Goal: Transaction & Acquisition: Purchase product/service

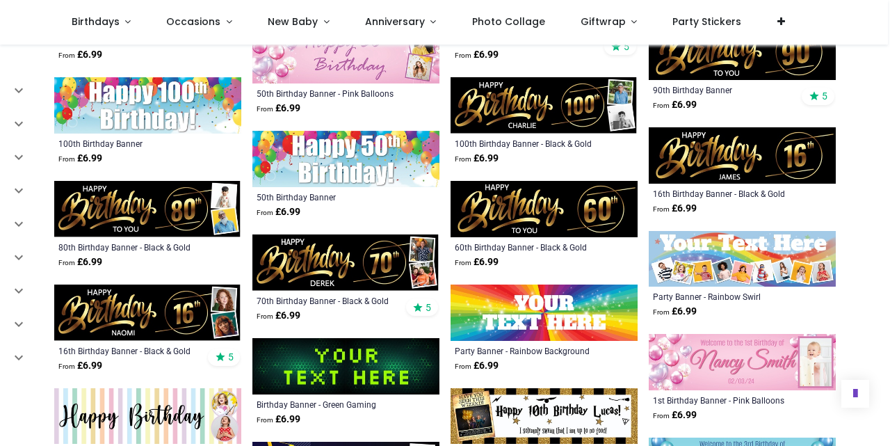
scroll to position [1448, 0]
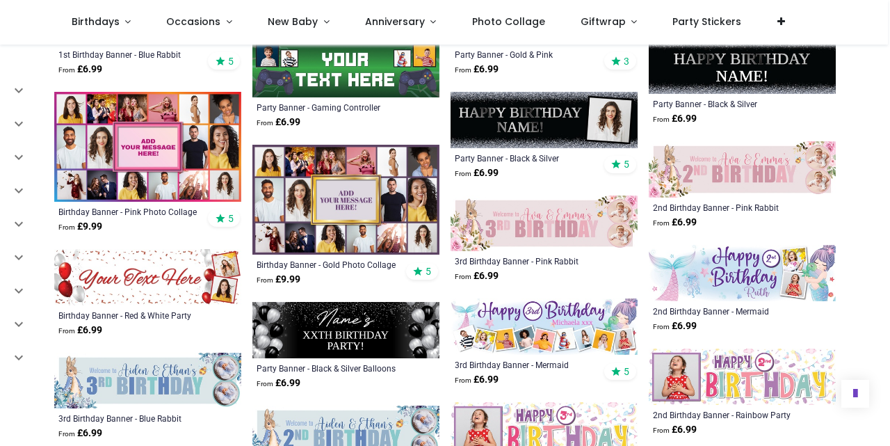
scroll to position [2254, 0]
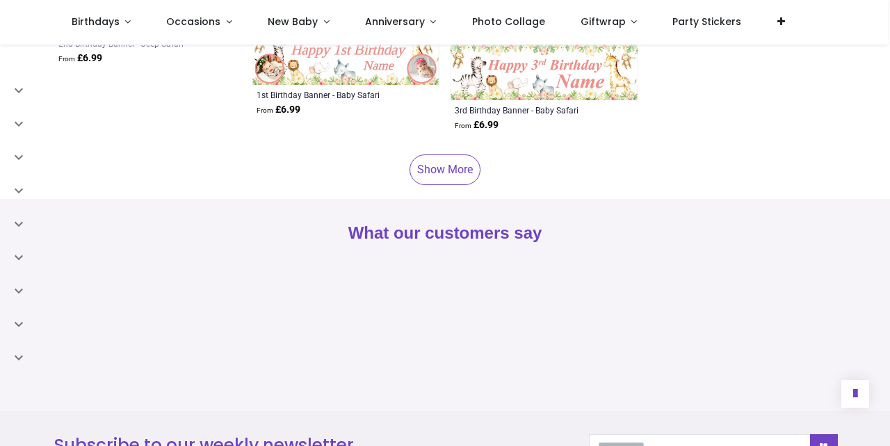
scroll to position [3558, 0]
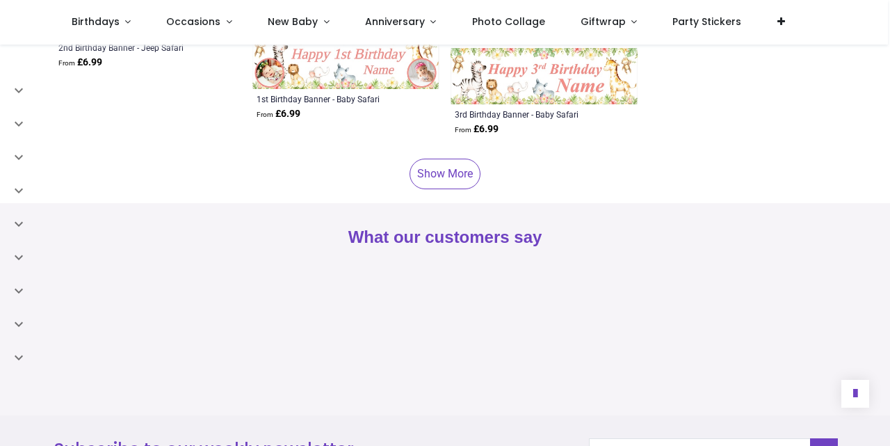
click at [434, 177] on link "Show More" at bounding box center [445, 174] width 71 height 31
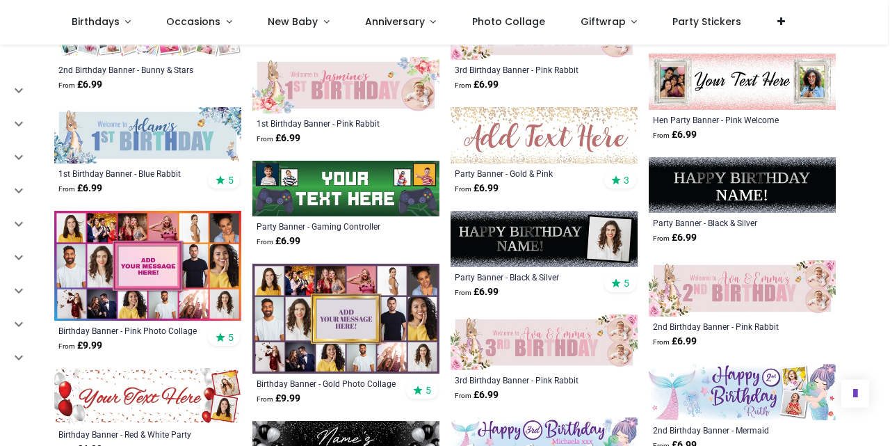
scroll to position [2120, 0]
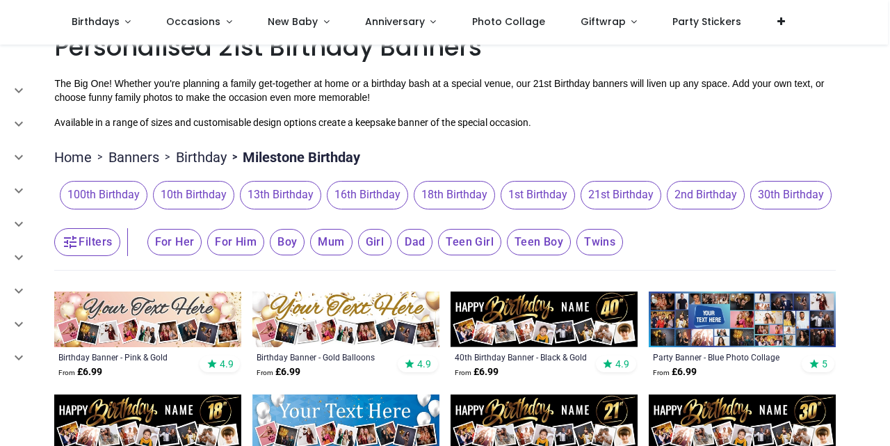
scroll to position [19, 0]
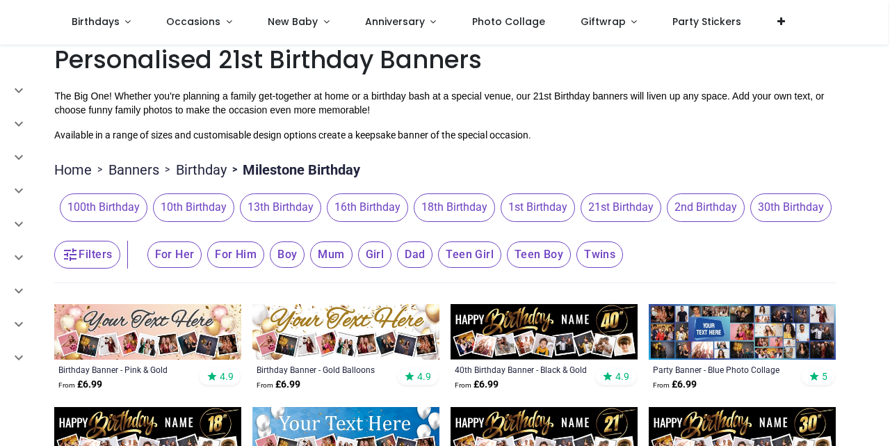
click at [581, 206] on span "21st Birthday" at bounding box center [621, 207] width 81 height 28
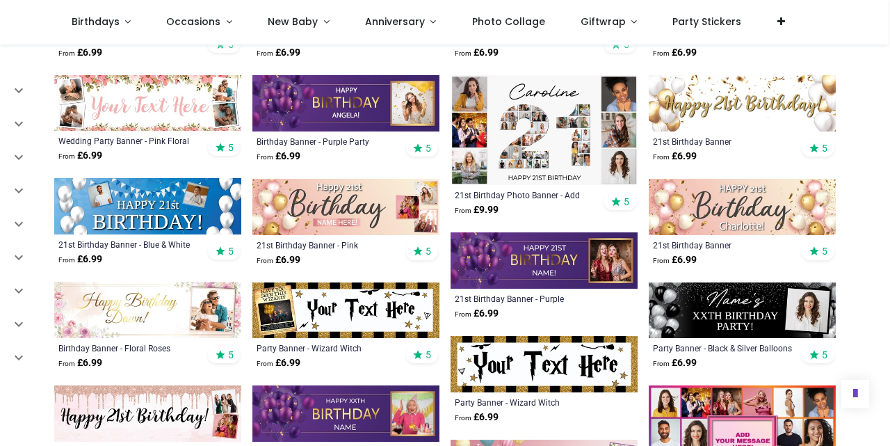
scroll to position [673, 0]
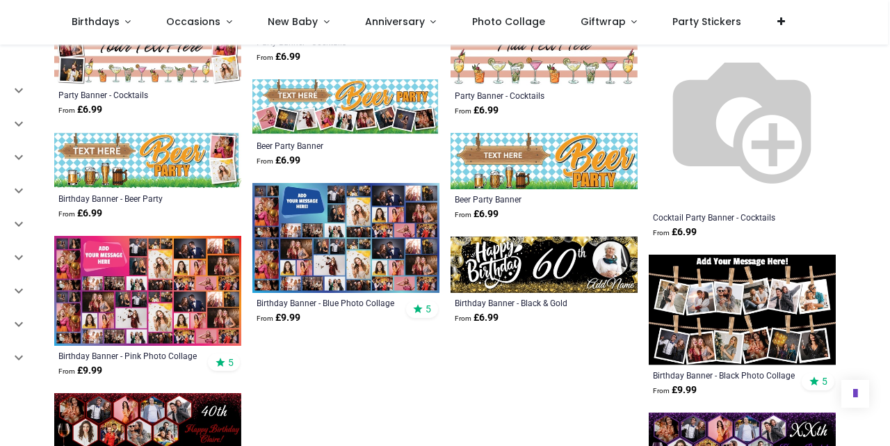
scroll to position [2110, 0]
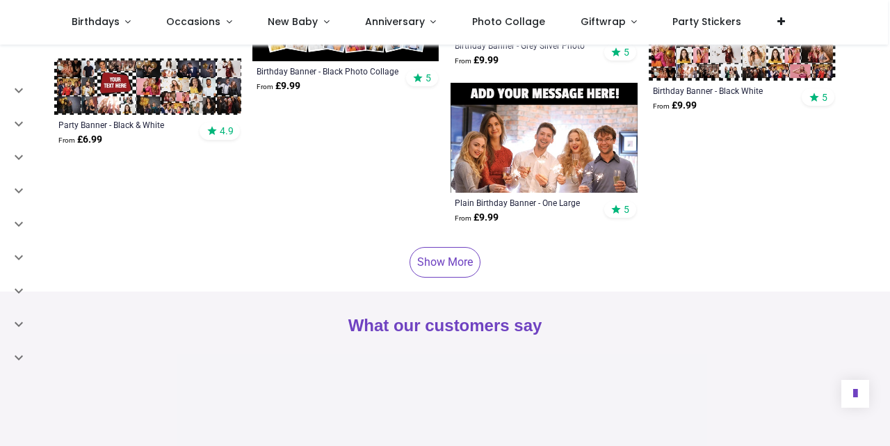
scroll to position [3068, 0]
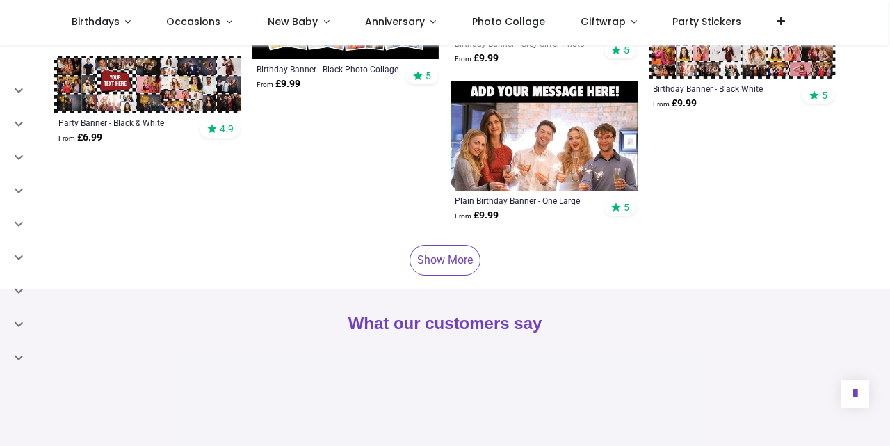
click at [445, 257] on link "Show More" at bounding box center [445, 260] width 71 height 31
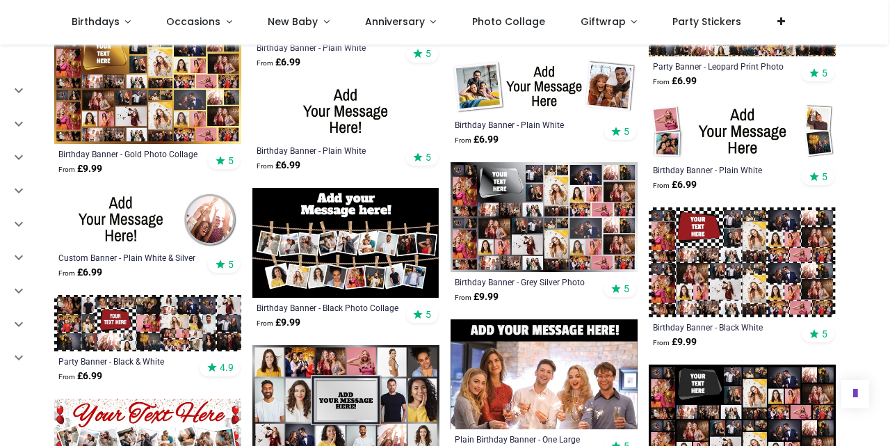
scroll to position [2828, 0]
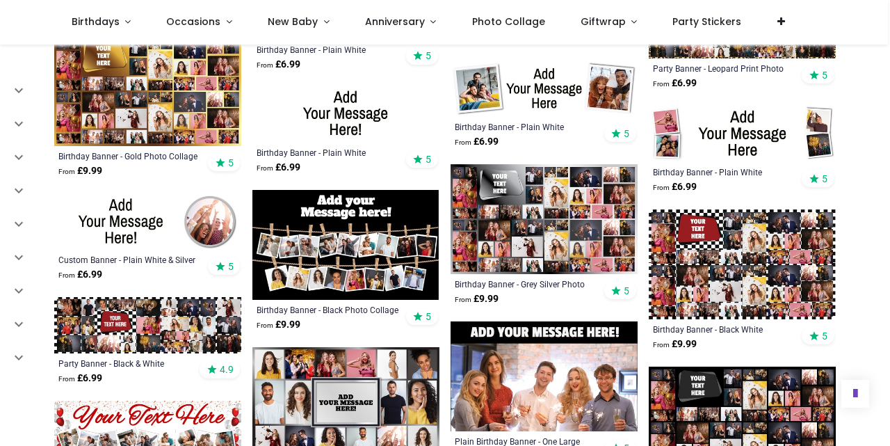
click at [554, 246] on img at bounding box center [544, 219] width 187 height 110
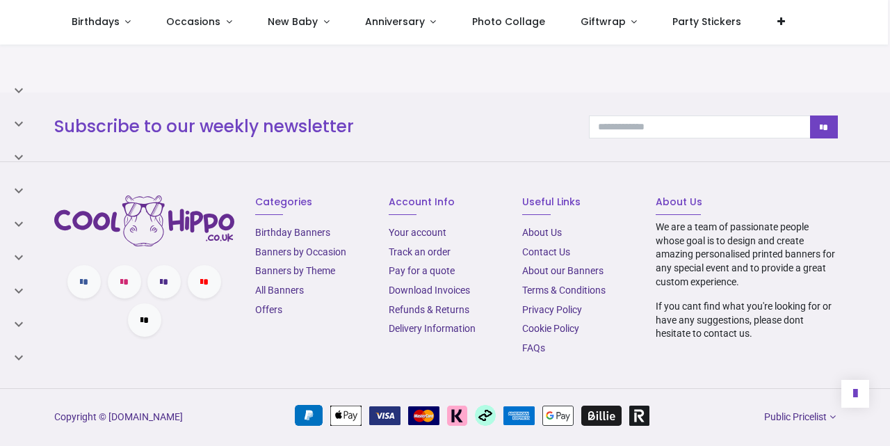
scroll to position [1332, 0]
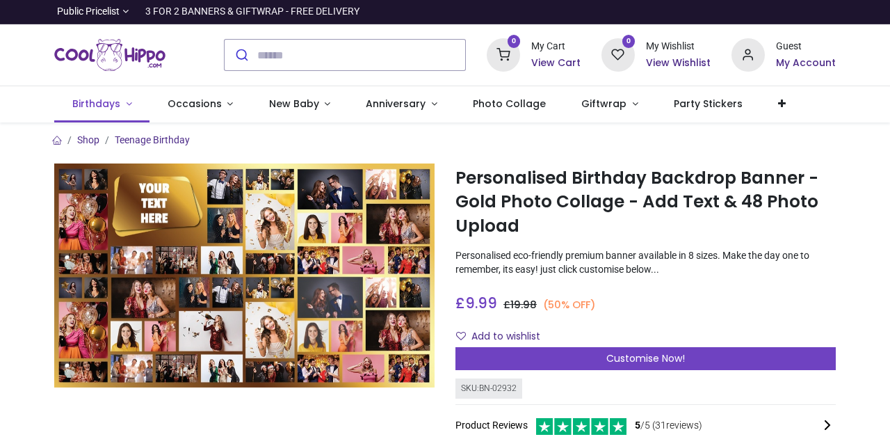
click at [118, 106] on span "Birthdays" at bounding box center [97, 104] width 51 height 14
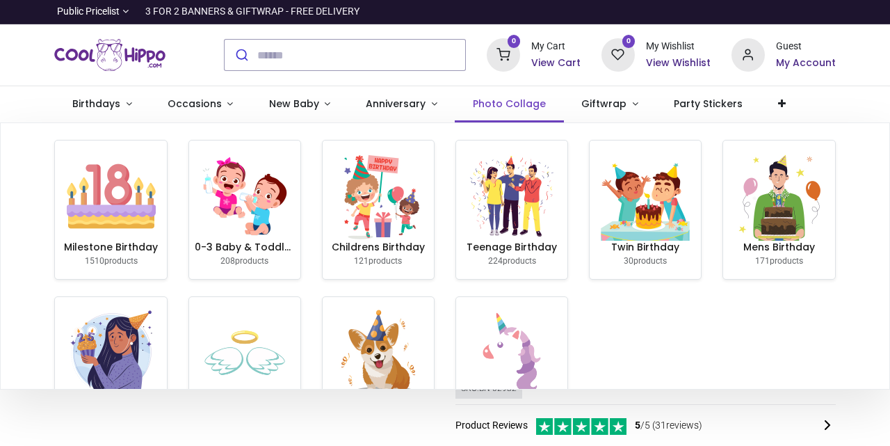
click at [478, 110] on span "Photo Collage" at bounding box center [509, 104] width 73 height 14
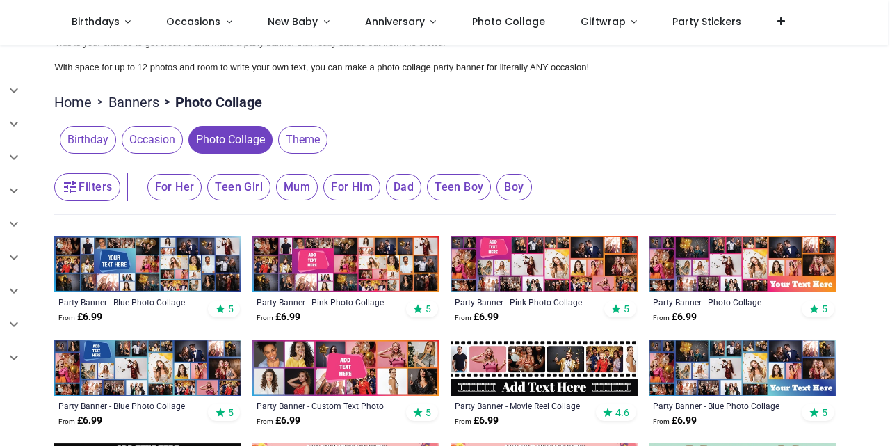
click at [157, 141] on span "Occasion" at bounding box center [152, 140] width 61 height 28
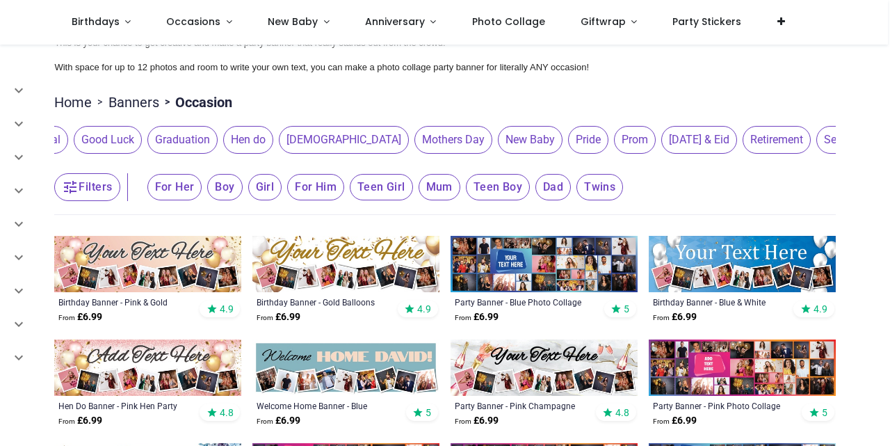
scroll to position [0, 424]
click at [126, 25] on link "Birthdays" at bounding box center [101, 22] width 95 height 45
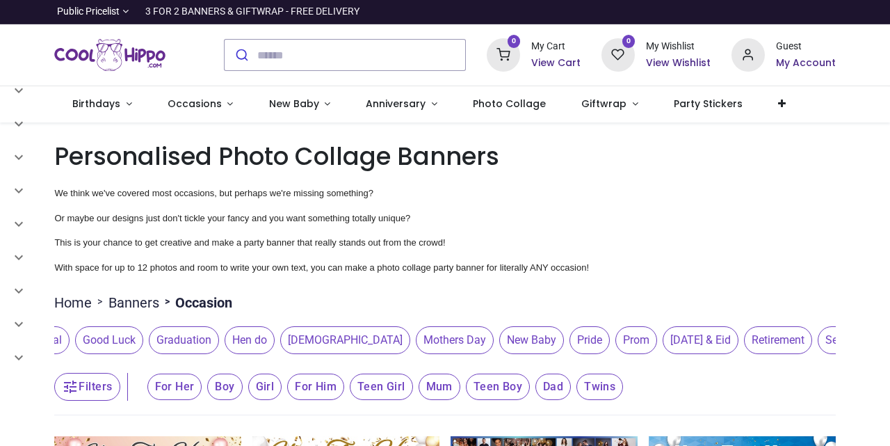
scroll to position [0, 0]
click at [128, 104] on link "Birthdays" at bounding box center [101, 104] width 95 height 36
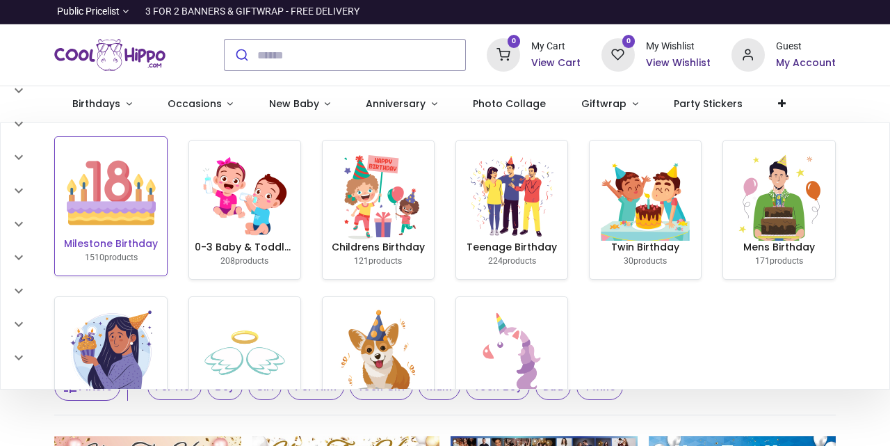
click at [106, 175] on img at bounding box center [111, 192] width 89 height 89
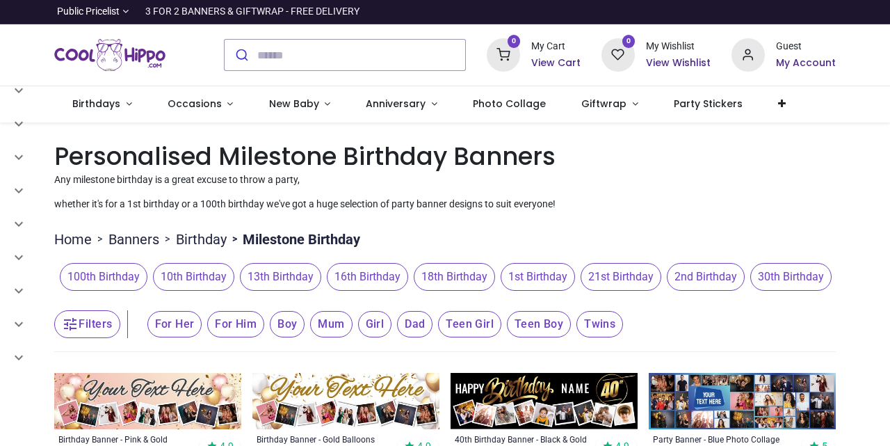
click at [581, 285] on span "21st Birthday" at bounding box center [621, 277] width 81 height 28
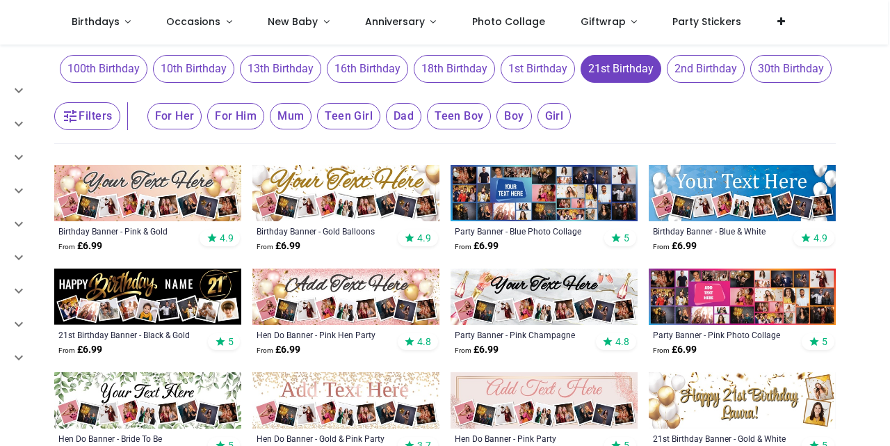
scroll to position [134, 0]
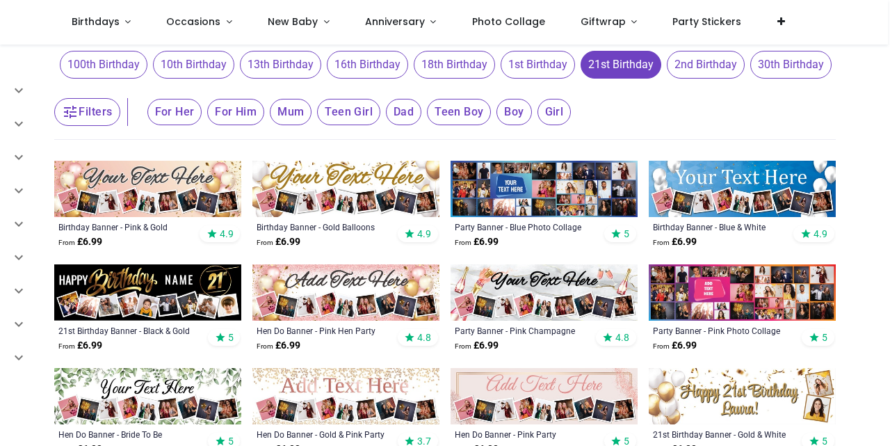
click at [169, 125] on span "For Her" at bounding box center [174, 112] width 55 height 26
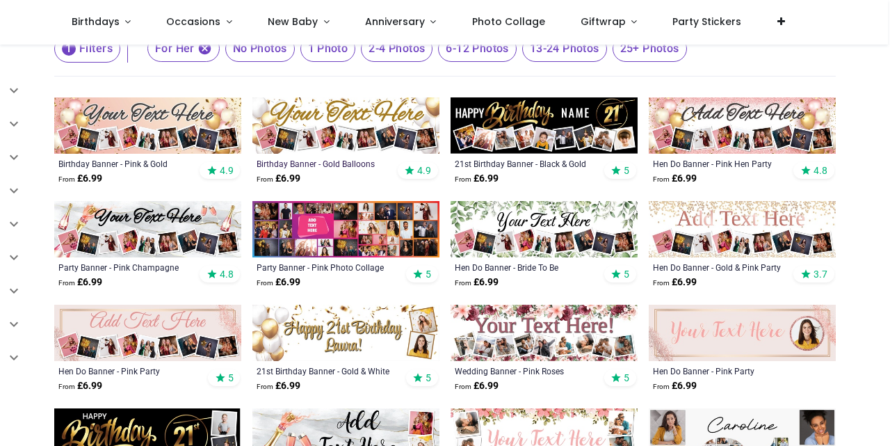
scroll to position [200, 0]
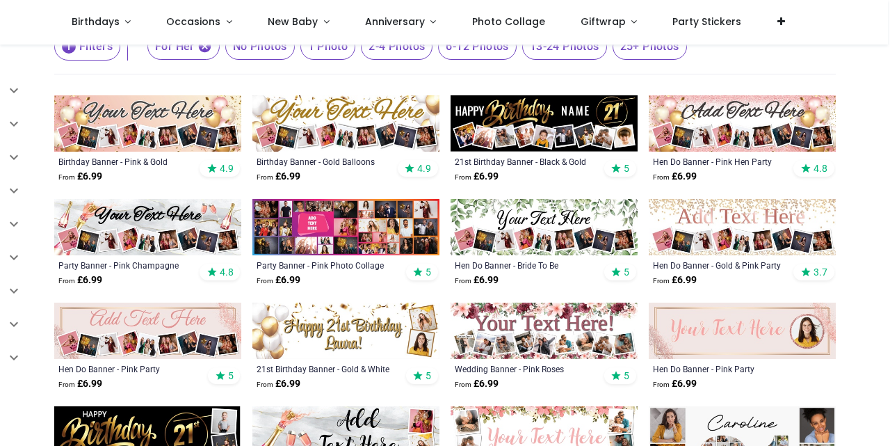
click at [295, 60] on span "13-24 Photos" at bounding box center [260, 46] width 70 height 26
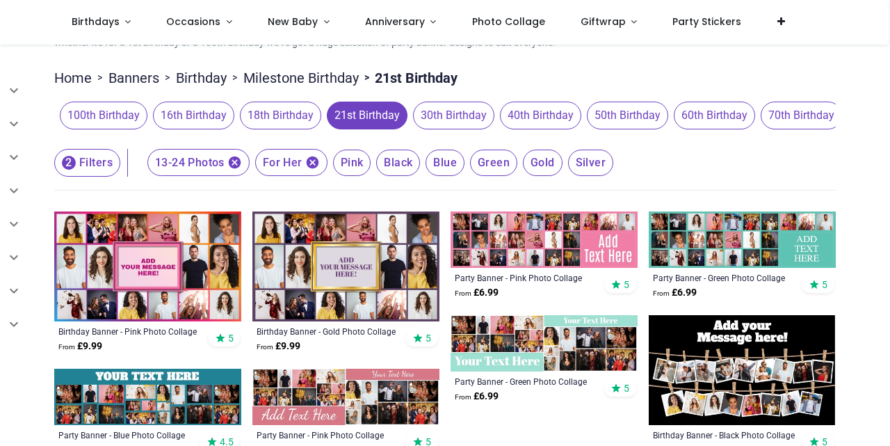
scroll to position [75, 0]
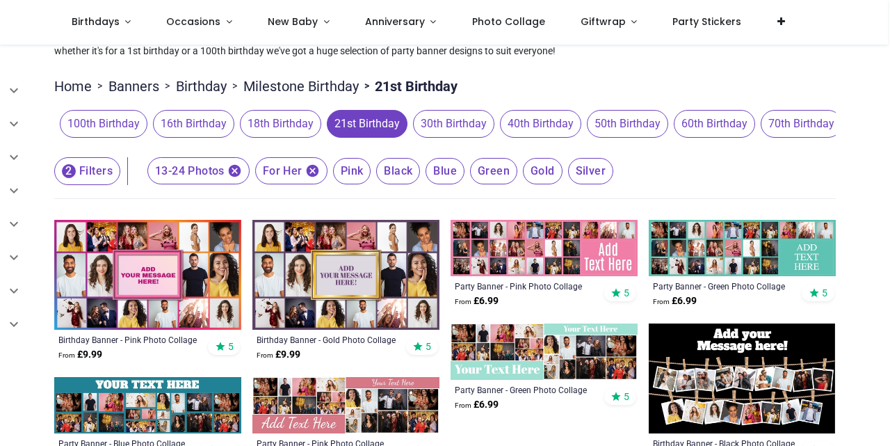
click at [237, 178] on icon "button" at bounding box center [234, 170] width 15 height 15
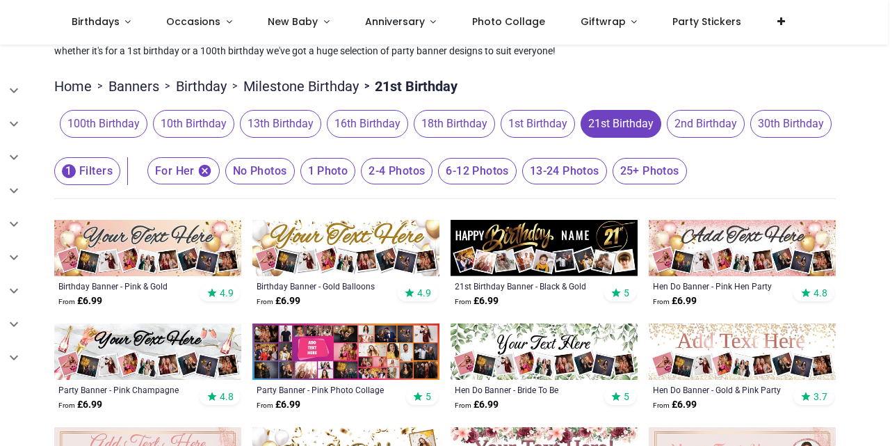
click at [295, 184] on span "25+ Photos" at bounding box center [260, 171] width 70 height 26
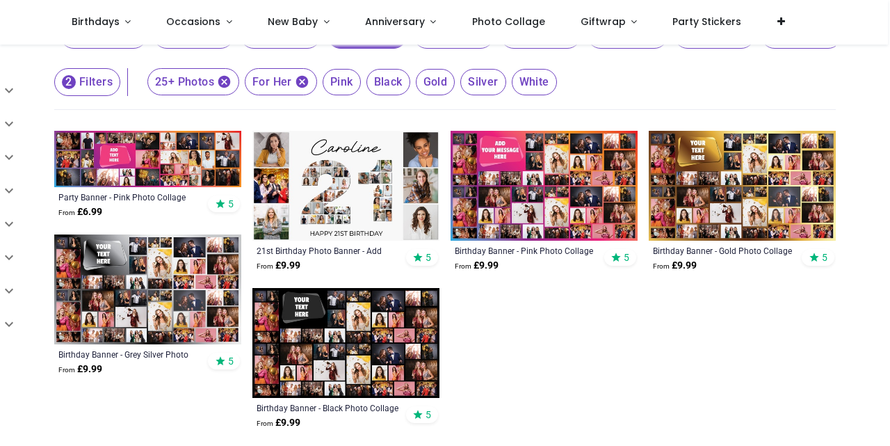
scroll to position [167, 0]
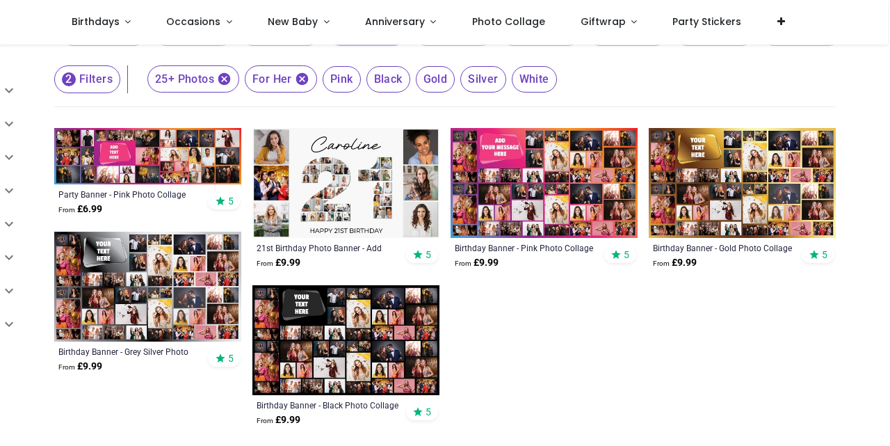
click at [189, 313] on img at bounding box center [147, 287] width 187 height 110
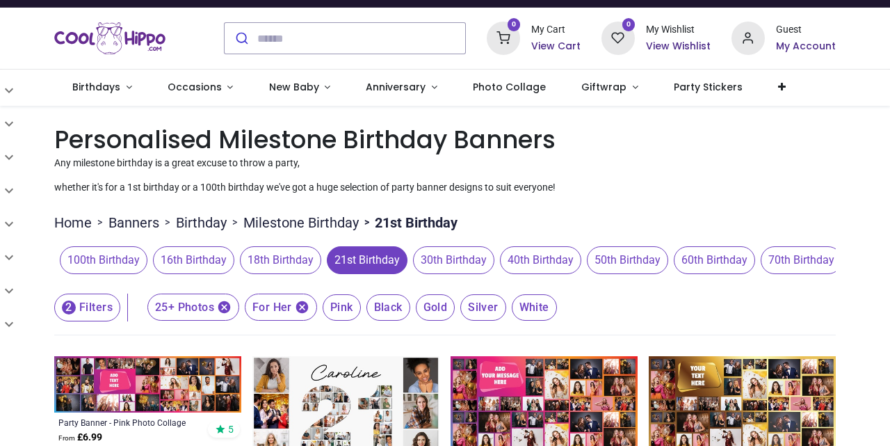
scroll to position [0, 0]
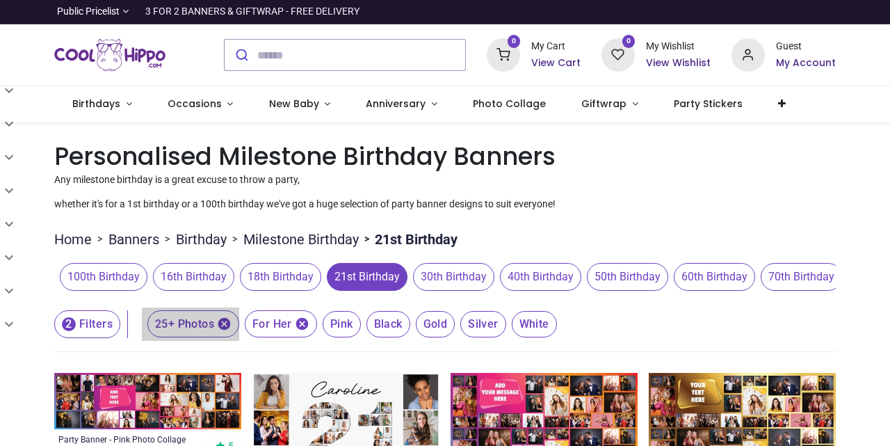
click at [223, 331] on icon "button" at bounding box center [224, 324] width 15 height 15
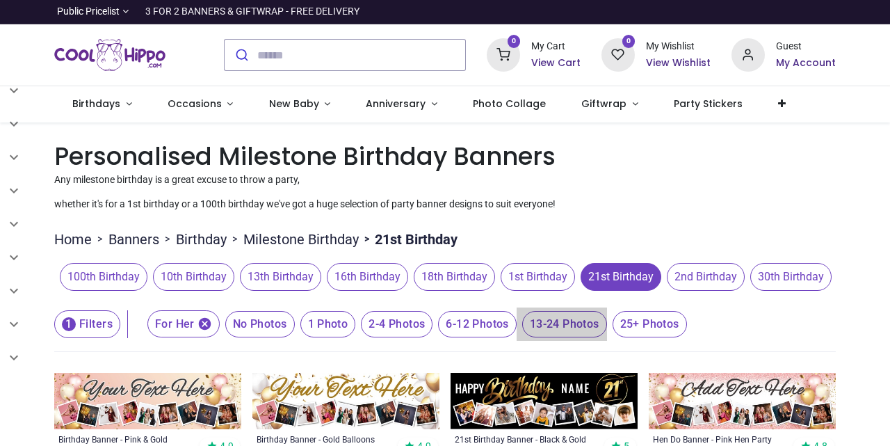
click at [295, 337] on span "13-24 Photos" at bounding box center [260, 324] width 70 height 26
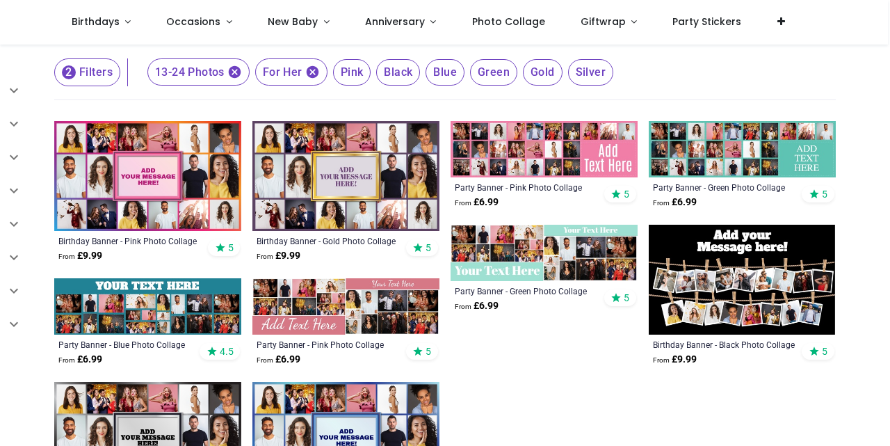
scroll to position [173, 0]
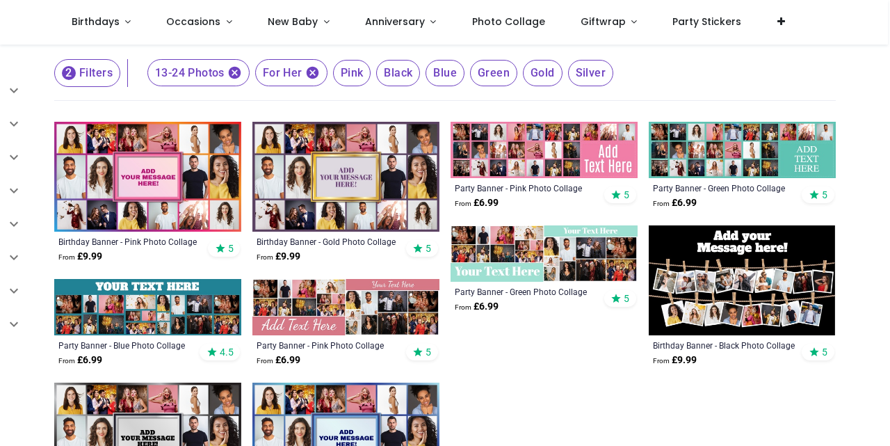
click at [239, 79] on icon "button" at bounding box center [235, 73] width 13 height 13
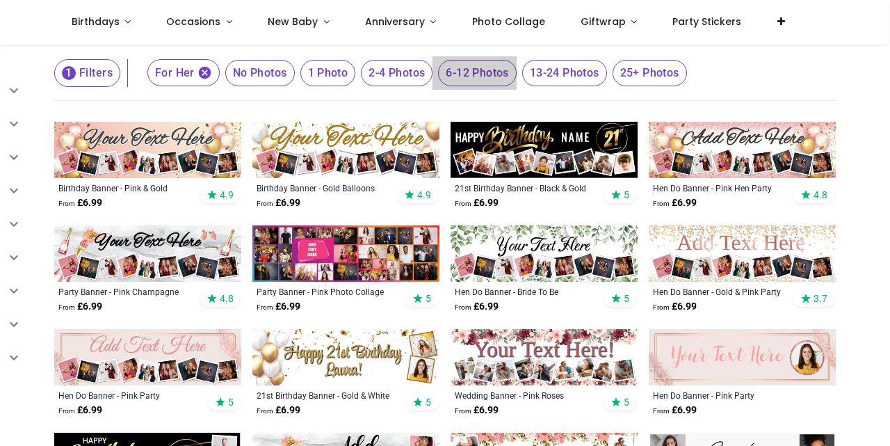
click at [295, 86] on span "6-12 Photos" at bounding box center [260, 73] width 70 height 26
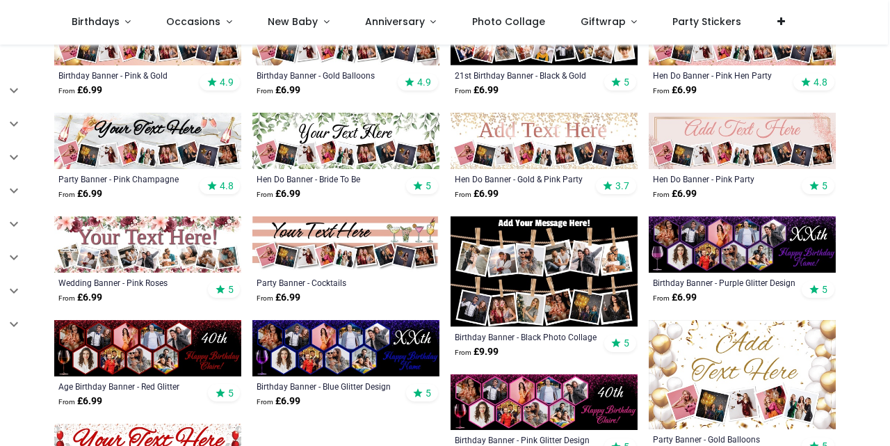
scroll to position [285, 0]
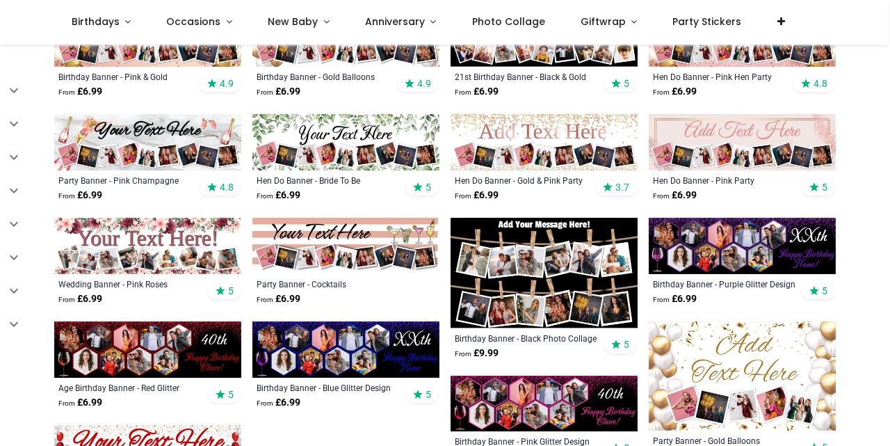
click at [707, 264] on img at bounding box center [742, 246] width 187 height 56
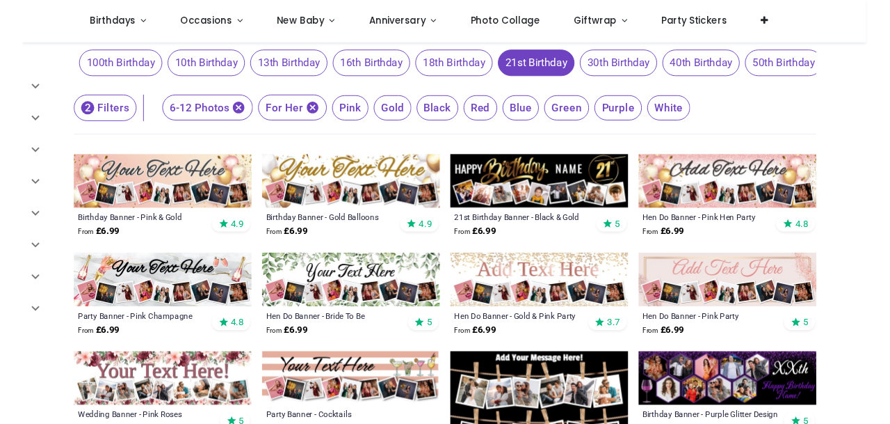
scroll to position [120, 0]
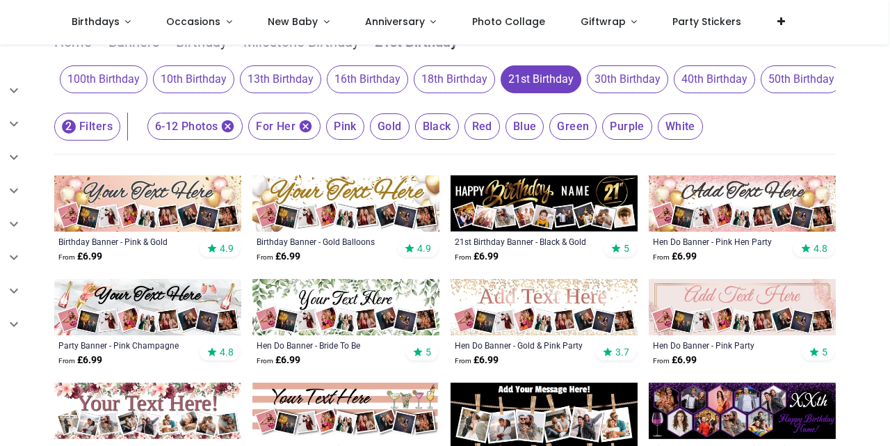
click at [541, 223] on img at bounding box center [544, 203] width 187 height 56
click at [365, 140] on span "Purple" at bounding box center [345, 126] width 38 height 26
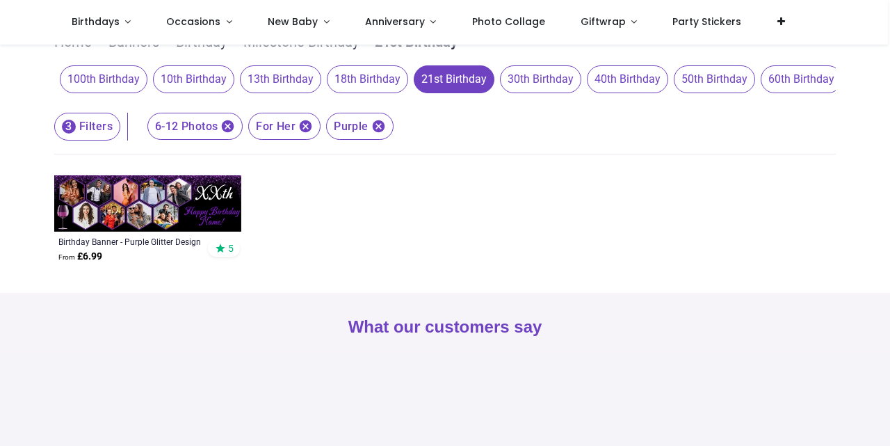
click at [379, 133] on icon "button" at bounding box center [378, 126] width 13 height 13
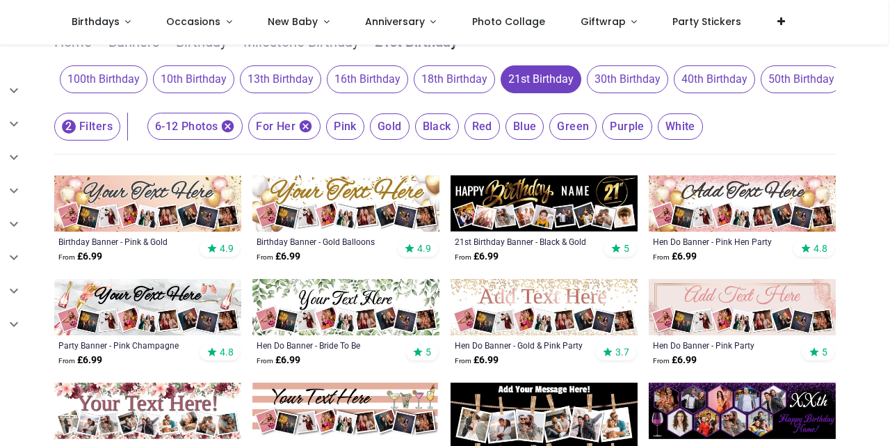
click at [305, 133] on icon "button" at bounding box center [306, 126] width 13 height 13
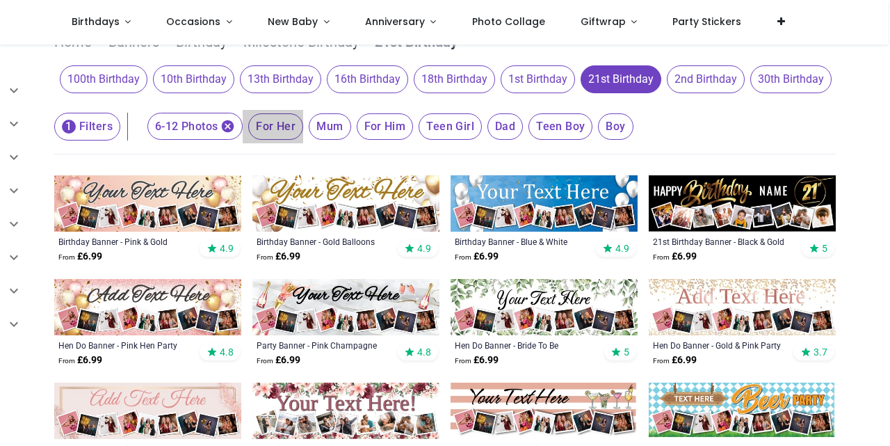
click at [289, 140] on span "For Her" at bounding box center [275, 126] width 55 height 26
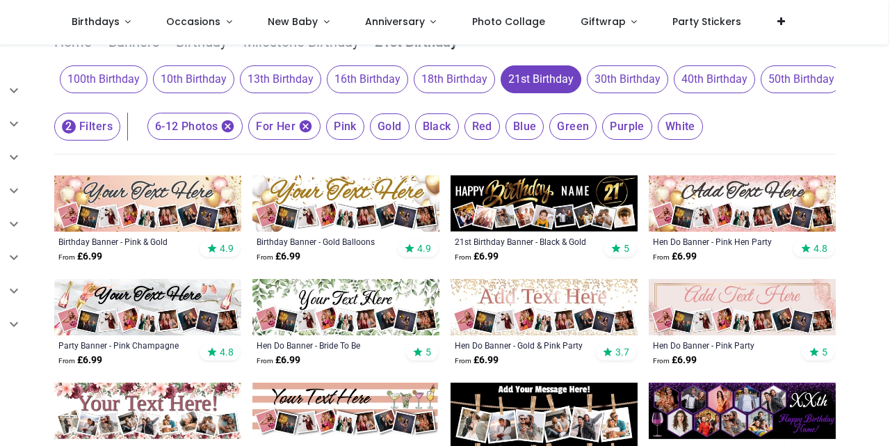
click at [365, 140] on span "Black" at bounding box center [345, 126] width 38 height 26
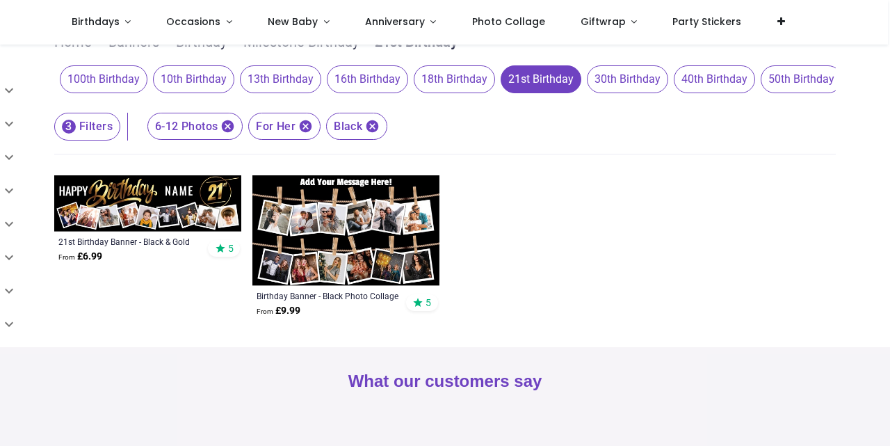
click at [184, 223] on img at bounding box center [147, 203] width 187 height 56
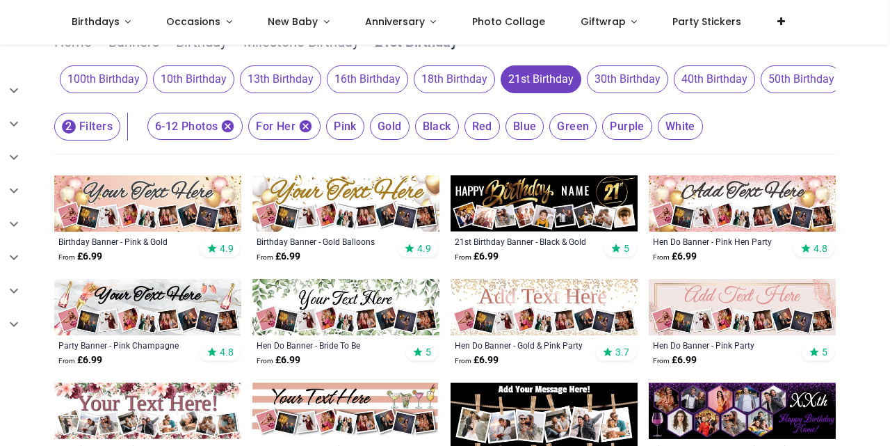
click at [307, 134] on icon "button" at bounding box center [305, 126] width 15 height 15
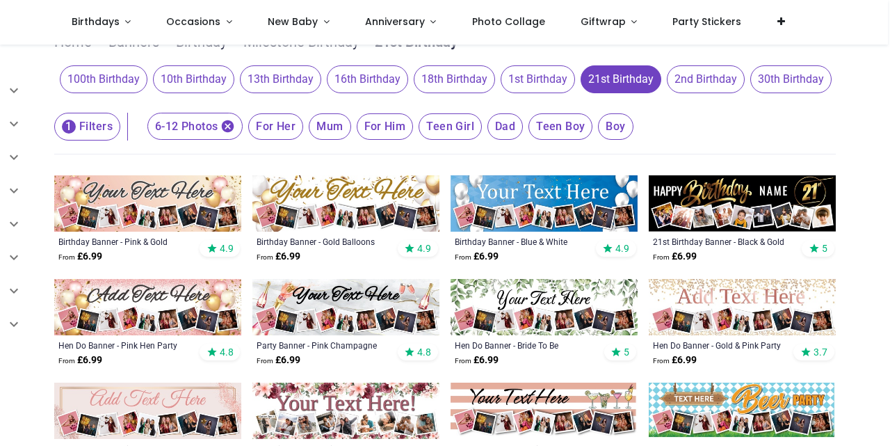
click at [303, 140] on span "For Him" at bounding box center [275, 126] width 55 height 26
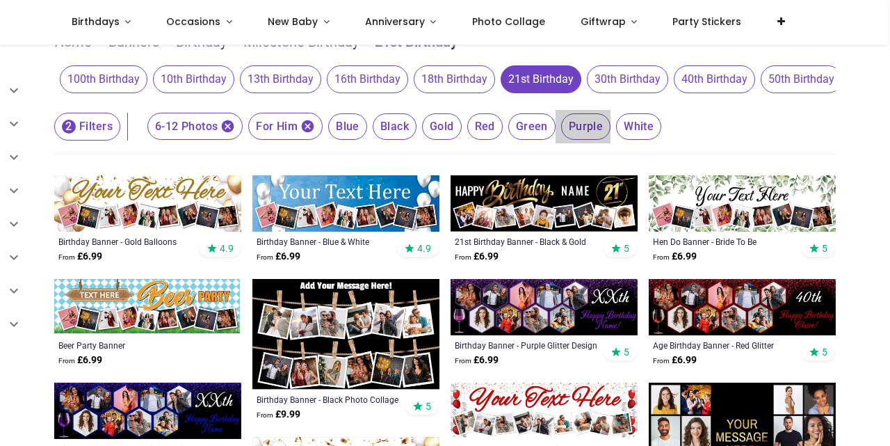
click at [367, 140] on span "Purple" at bounding box center [347, 126] width 39 height 26
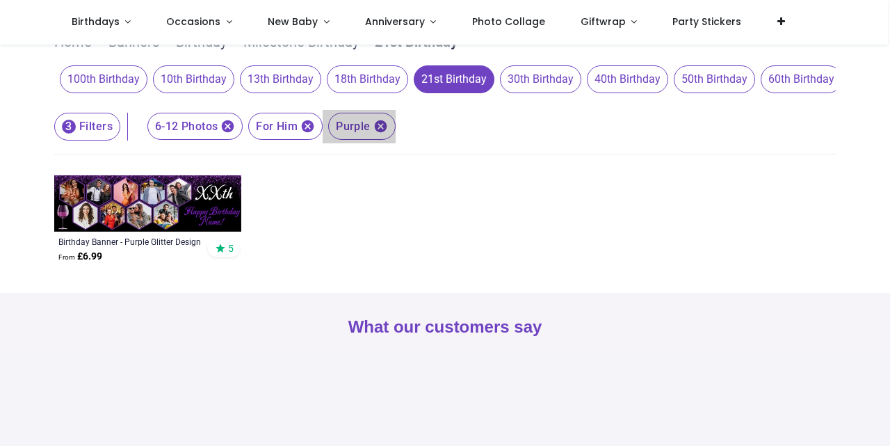
click at [381, 133] on icon "button" at bounding box center [380, 126] width 13 height 13
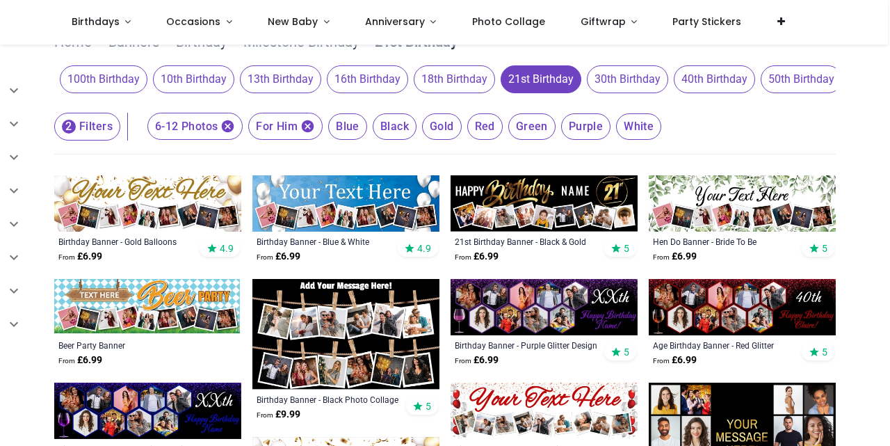
click at [367, 140] on span "Green" at bounding box center [347, 126] width 39 height 26
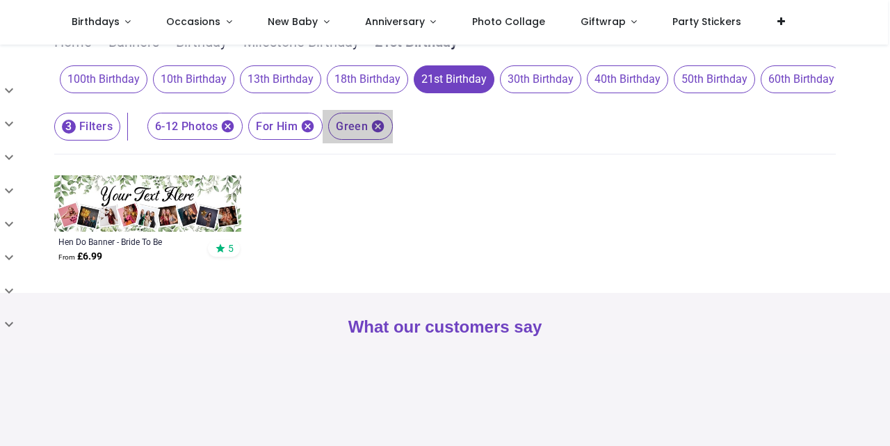
click at [378, 134] on icon "button" at bounding box center [378, 126] width 15 height 15
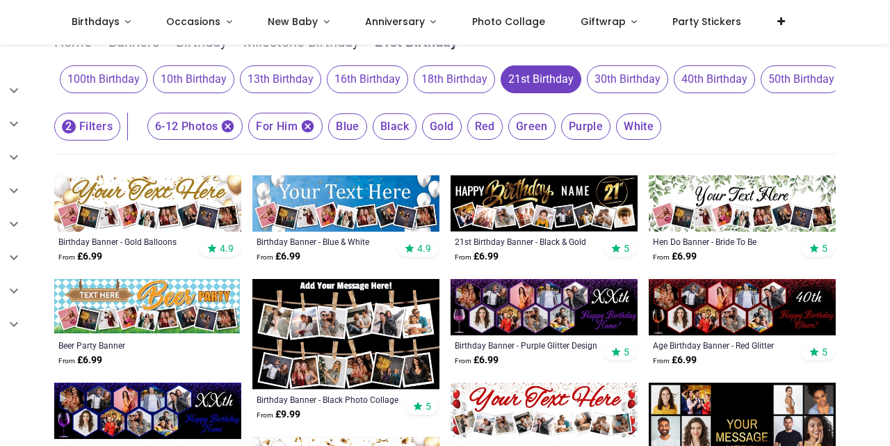
click at [305, 133] on icon "button" at bounding box center [308, 126] width 13 height 13
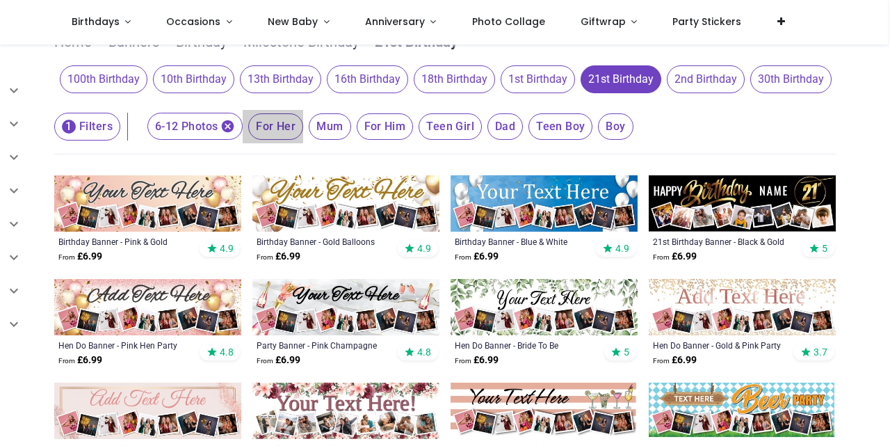
click at [288, 140] on span "For Her" at bounding box center [275, 126] width 55 height 26
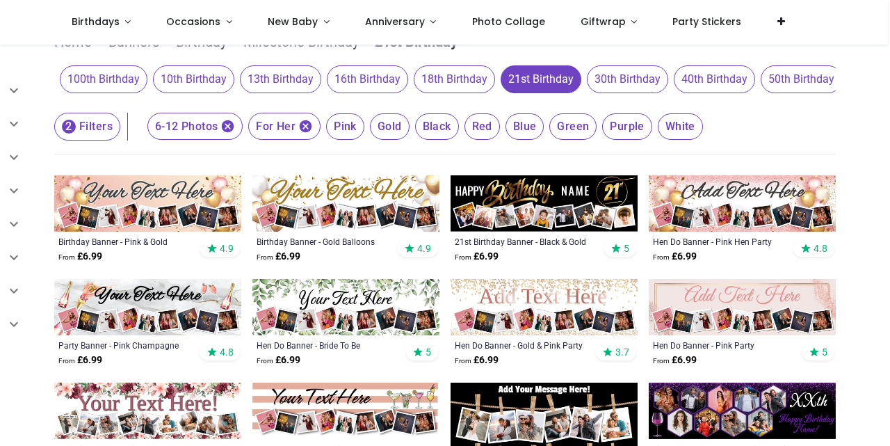
click at [365, 140] on span "Black" at bounding box center [345, 126] width 38 height 26
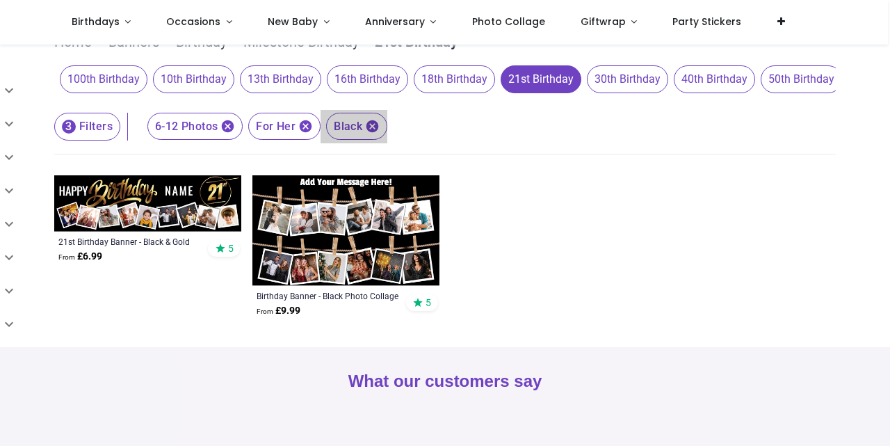
click at [371, 133] on icon "button" at bounding box center [373, 126] width 13 height 13
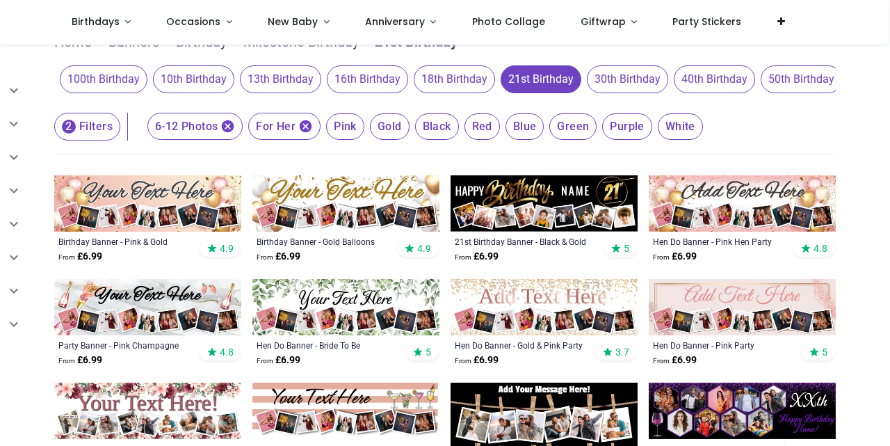
click at [365, 140] on span "Red" at bounding box center [345, 126] width 38 height 26
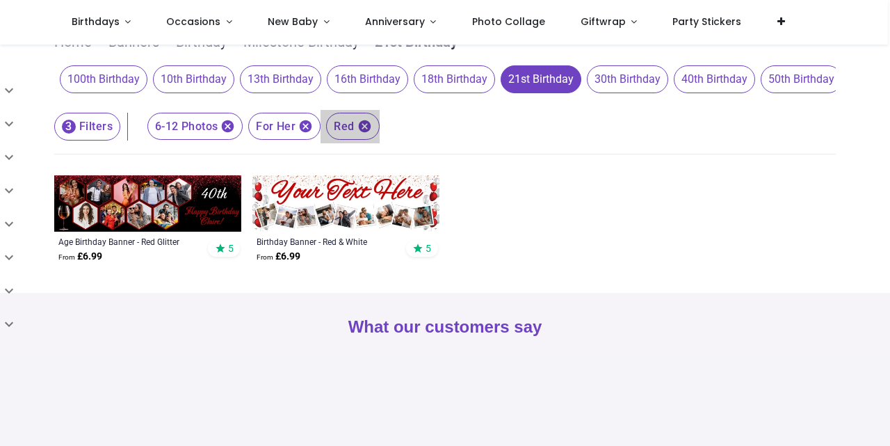
click at [362, 134] on icon "button" at bounding box center [365, 126] width 15 height 15
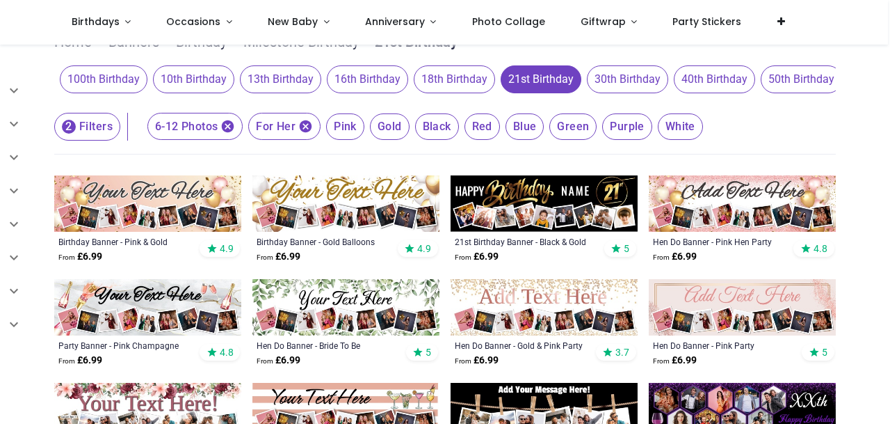
click at [365, 140] on span "Black" at bounding box center [345, 126] width 38 height 26
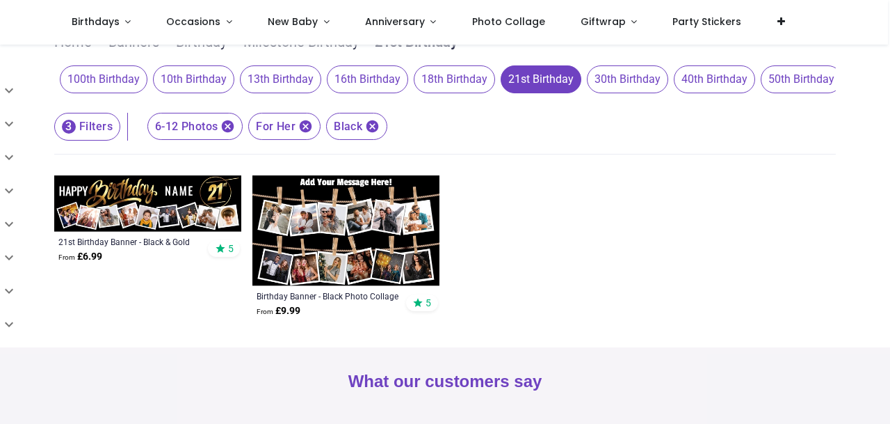
click at [184, 227] on img at bounding box center [147, 203] width 187 height 56
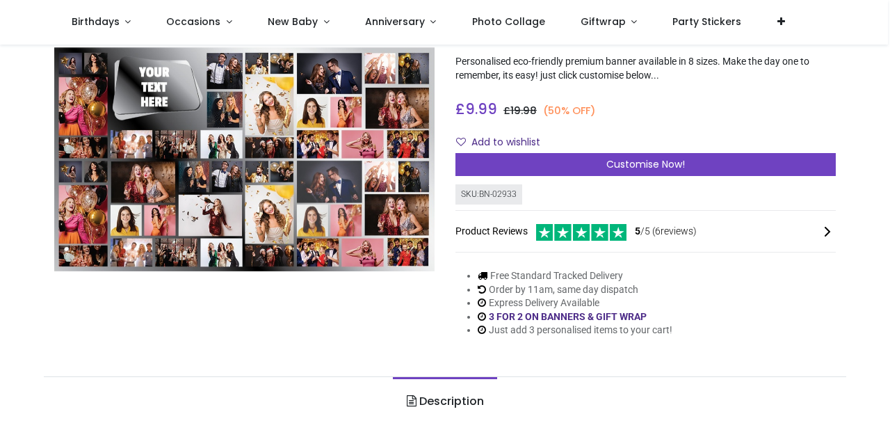
scroll to position [118, 0]
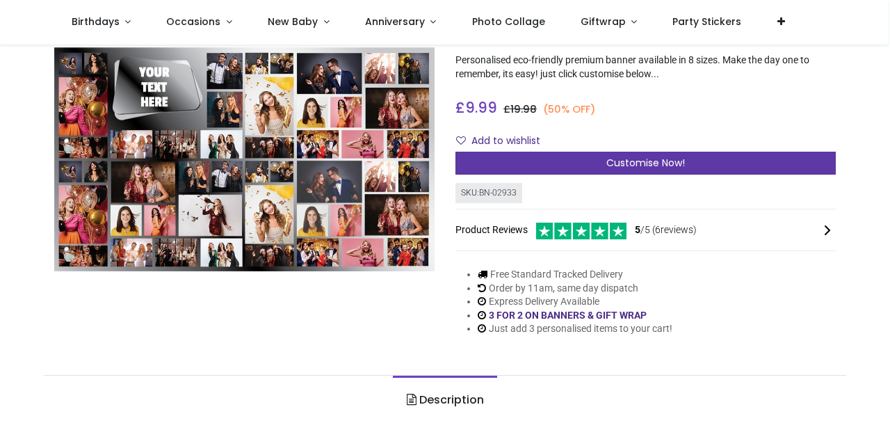
click at [632, 166] on span "Customise Now!" at bounding box center [646, 163] width 79 height 14
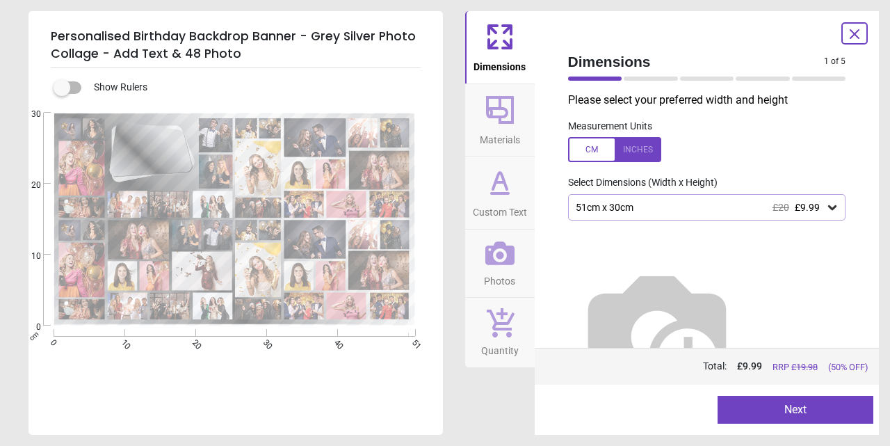
click at [645, 153] on div at bounding box center [614, 149] width 93 height 25
click at [829, 208] on icon at bounding box center [833, 207] width 8 height 5
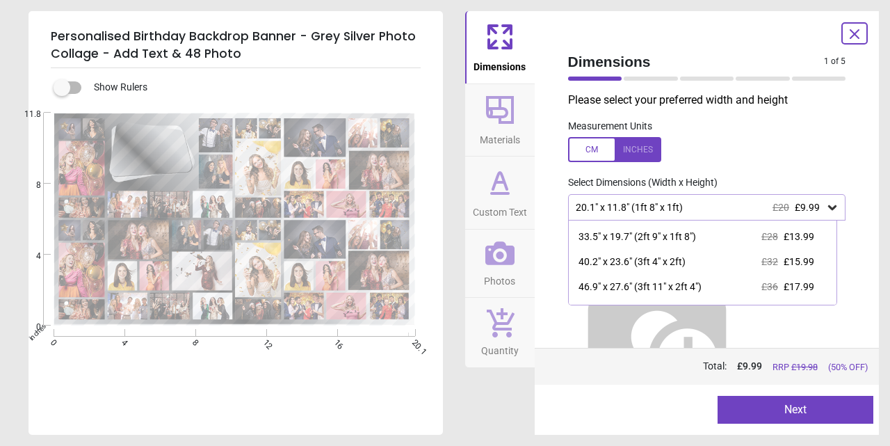
scroll to position [111, 0]
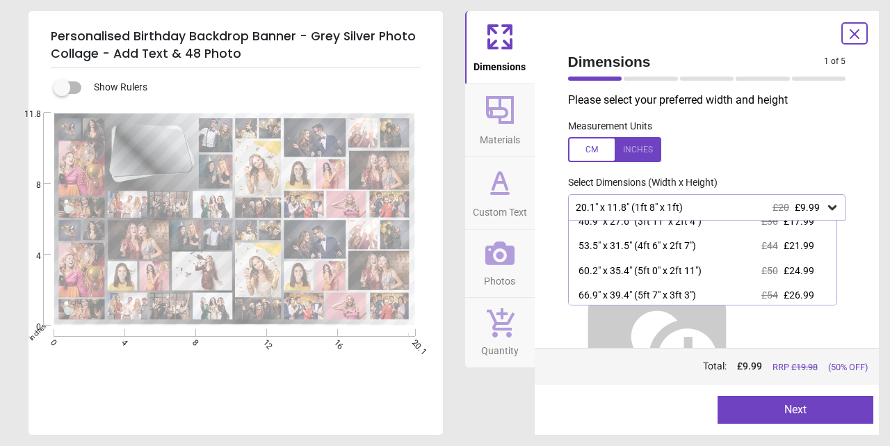
click at [858, 33] on icon at bounding box center [855, 34] width 17 height 17
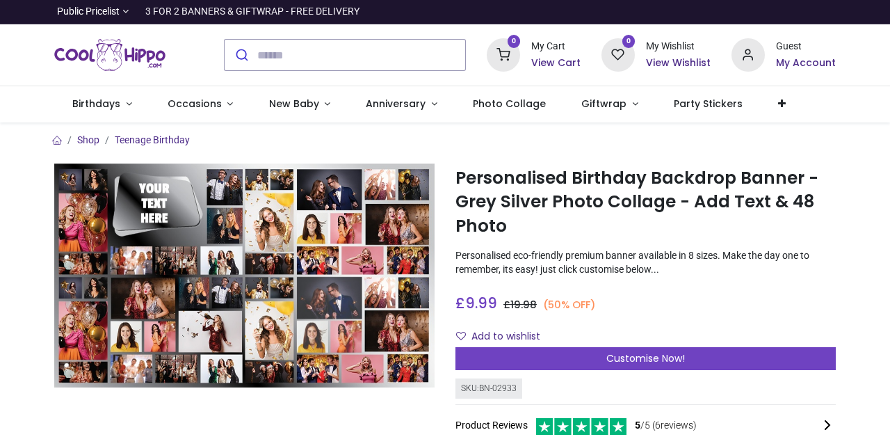
scroll to position [0, 0]
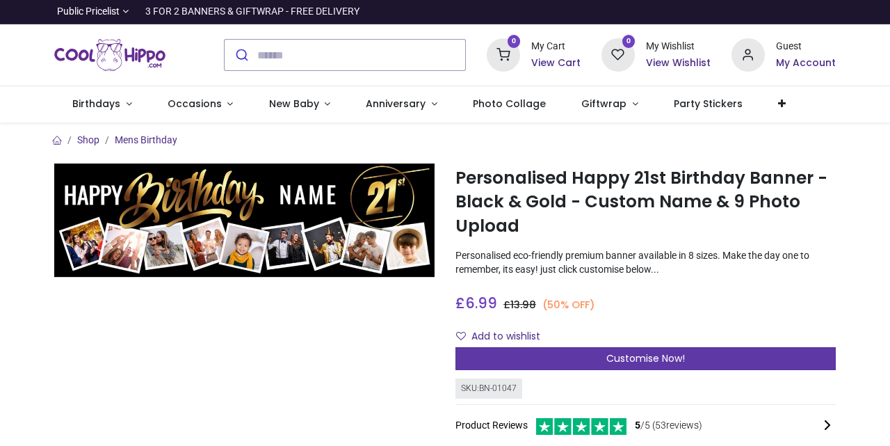
click at [652, 355] on span "Customise Now!" at bounding box center [646, 358] width 79 height 14
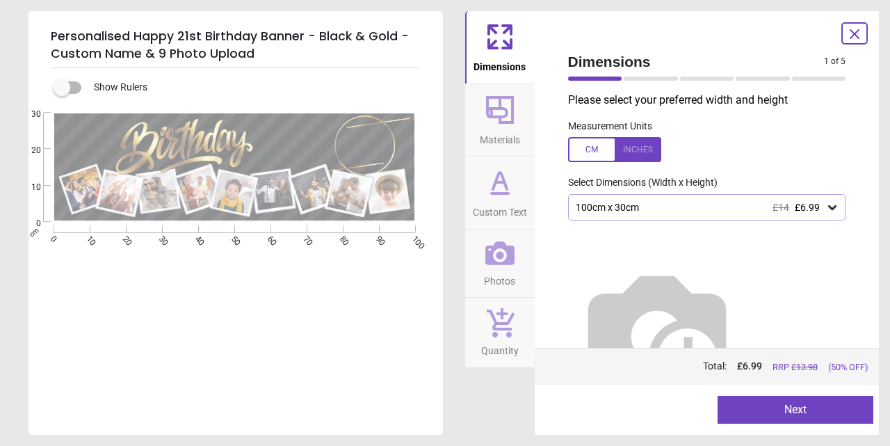
click at [829, 206] on icon at bounding box center [833, 207] width 8 height 5
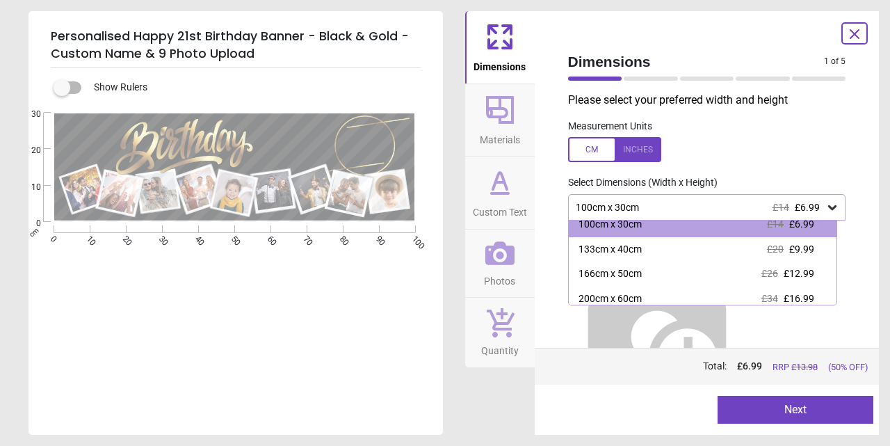
scroll to position [21, 0]
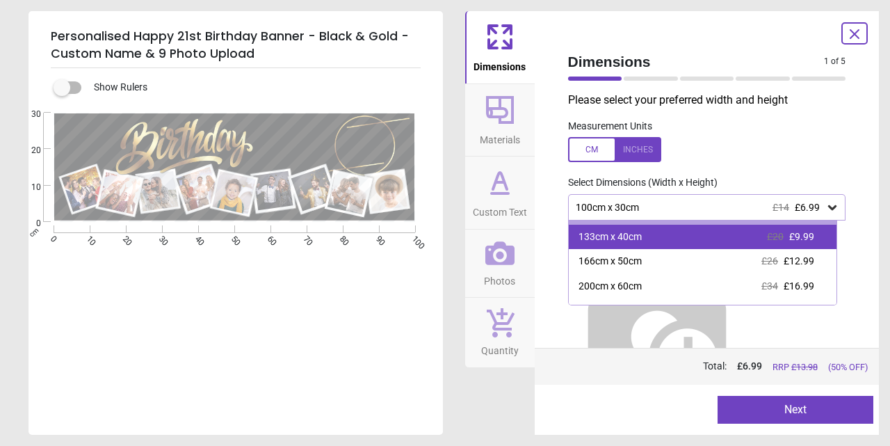
click at [739, 238] on div "133cm x 40cm £20 £9.99" at bounding box center [703, 237] width 269 height 25
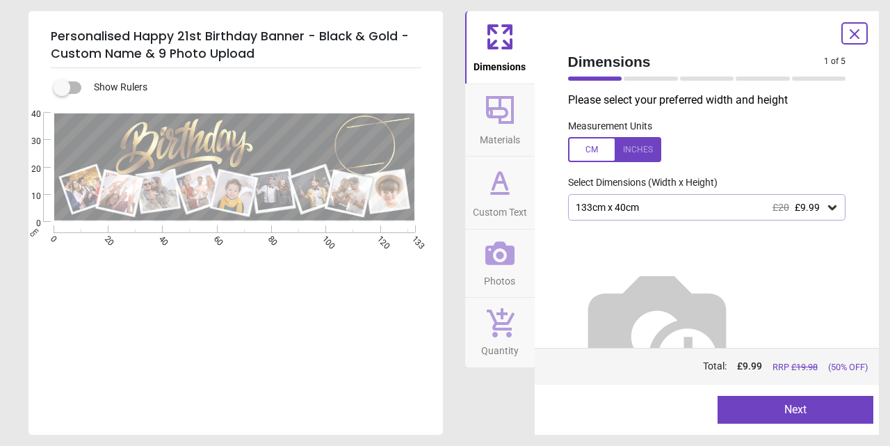
click at [829, 205] on icon at bounding box center [833, 207] width 8 height 5
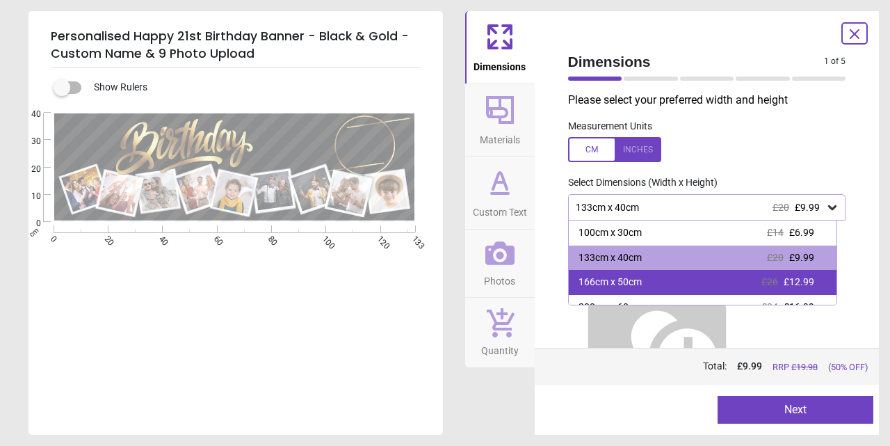
click at [774, 280] on div "£26 £12.99" at bounding box center [788, 282] width 53 height 14
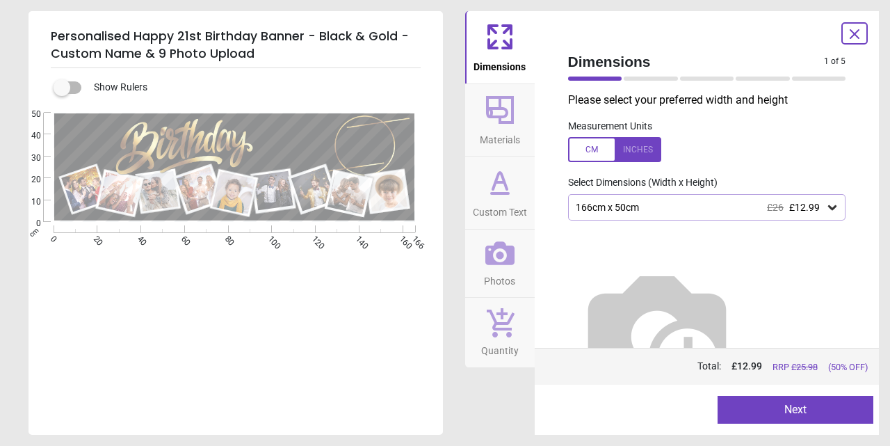
click at [796, 410] on button "Next" at bounding box center [796, 410] width 156 height 28
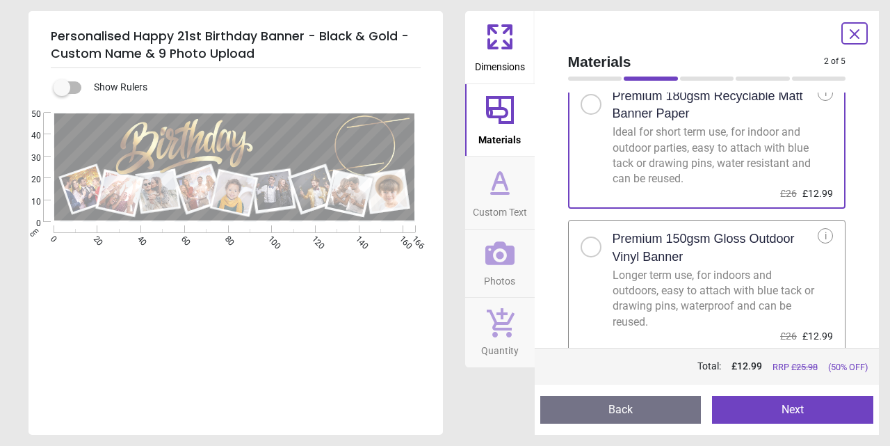
scroll to position [42, 0]
click at [790, 412] on button "Next" at bounding box center [792, 410] width 161 height 28
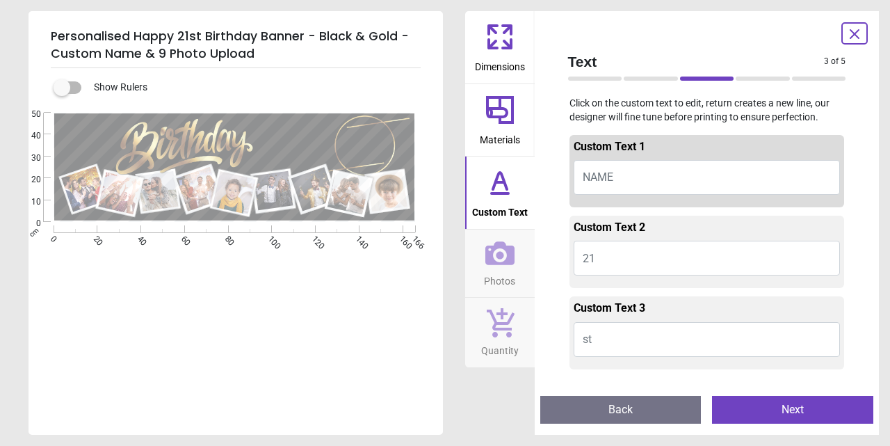
click at [585, 175] on span "NAME" at bounding box center [598, 176] width 31 height 13
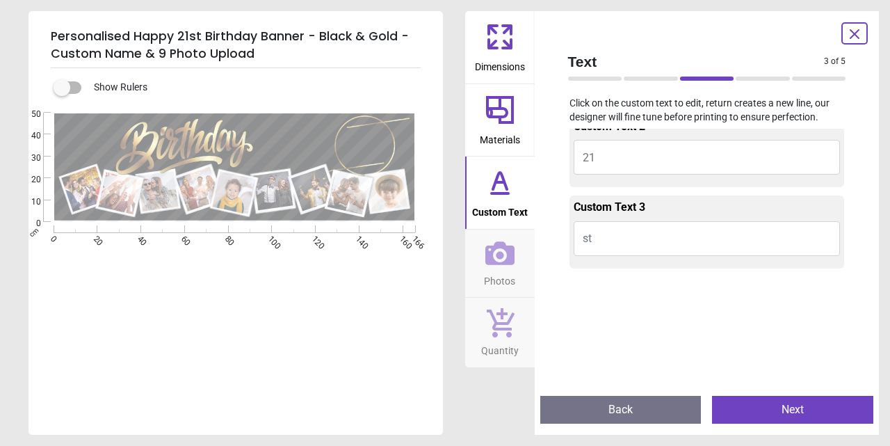
scroll to position [0, 0]
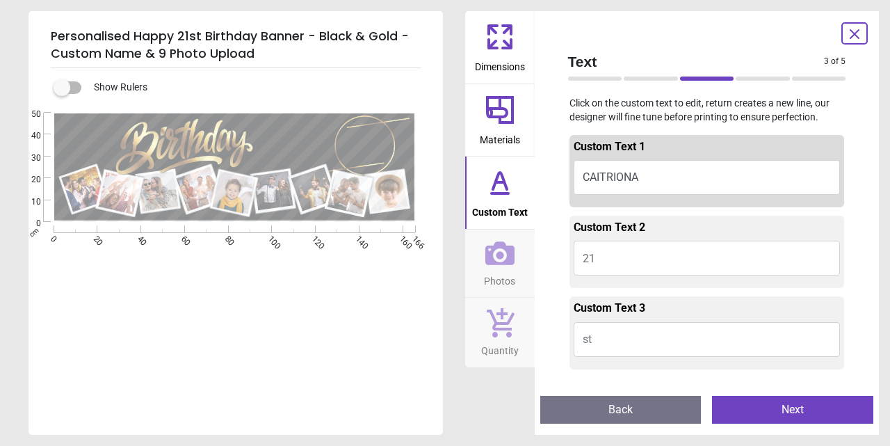
type textarea "*********"
click at [592, 341] on button "st" at bounding box center [707, 339] width 267 height 35
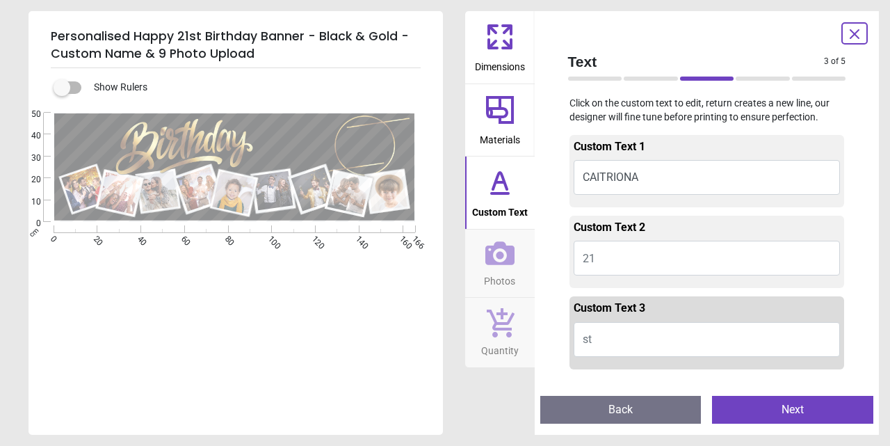
click at [591, 248] on button "21" at bounding box center [707, 258] width 267 height 35
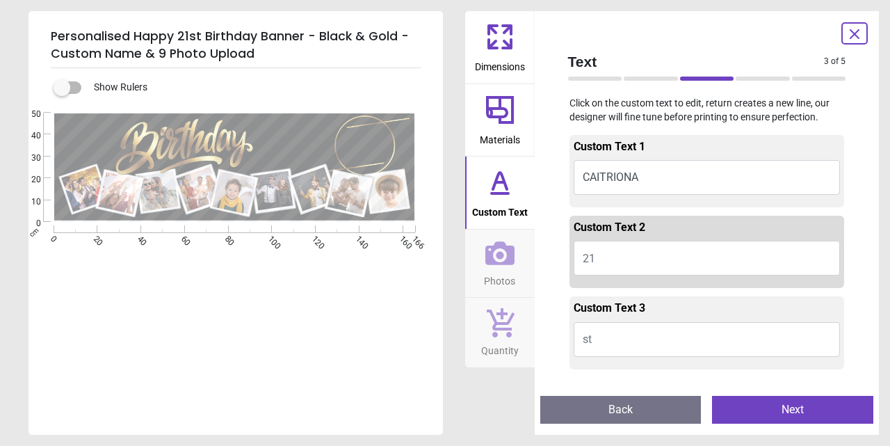
click at [592, 254] on span "21" at bounding box center [589, 258] width 13 height 13
click at [592, 255] on span "21" at bounding box center [589, 258] width 13 height 13
click at [609, 257] on button "21" at bounding box center [707, 258] width 267 height 35
click at [593, 256] on span "21" at bounding box center [589, 258] width 13 height 13
type textarea "**"
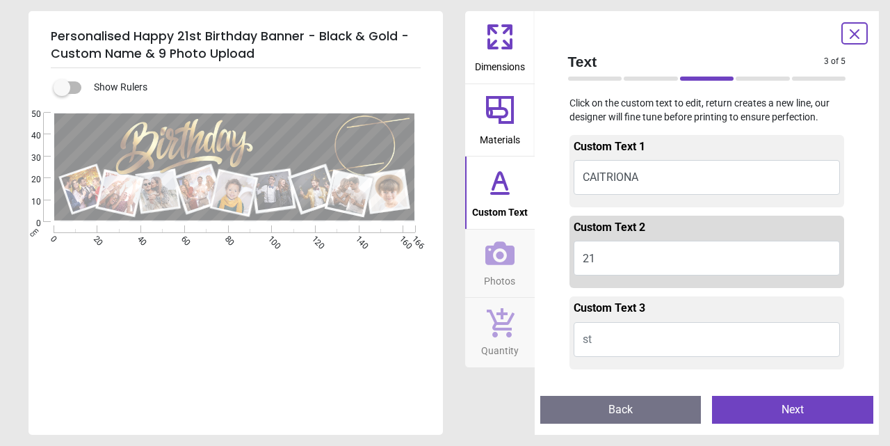
click at [641, 175] on button "CAITRIONA" at bounding box center [707, 177] width 267 height 35
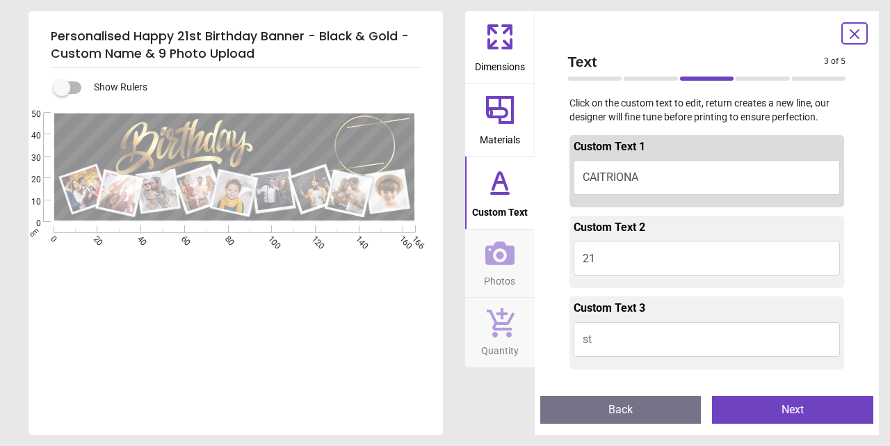
click at [643, 182] on button "CAITRIONA" at bounding box center [707, 177] width 267 height 35
click at [638, 177] on button "CAITRIONA" at bounding box center [707, 177] width 267 height 35
click at [651, 175] on button "CAITRIONA" at bounding box center [707, 177] width 267 height 35
click at [653, 177] on button "CAITRIONA" at bounding box center [707, 177] width 267 height 35
click at [641, 173] on button "CAITRIONA" at bounding box center [707, 177] width 267 height 35
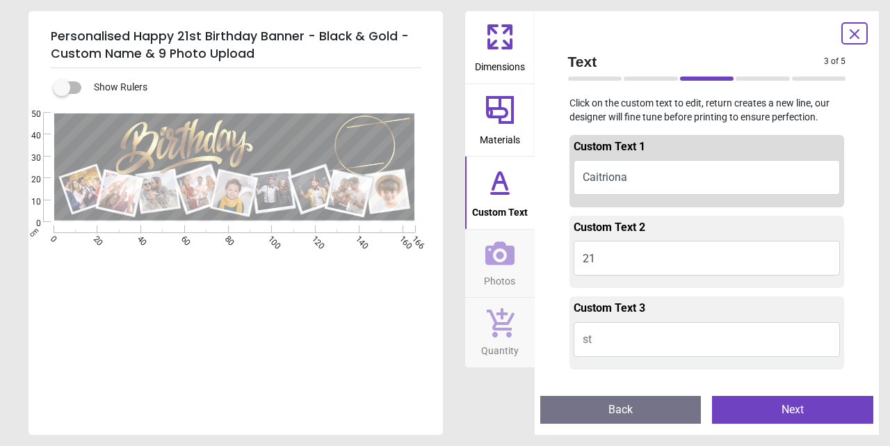
type textarea "*********"
click at [792, 402] on button "Next" at bounding box center [792, 410] width 161 height 28
